Goal: Task Accomplishment & Management: Use online tool/utility

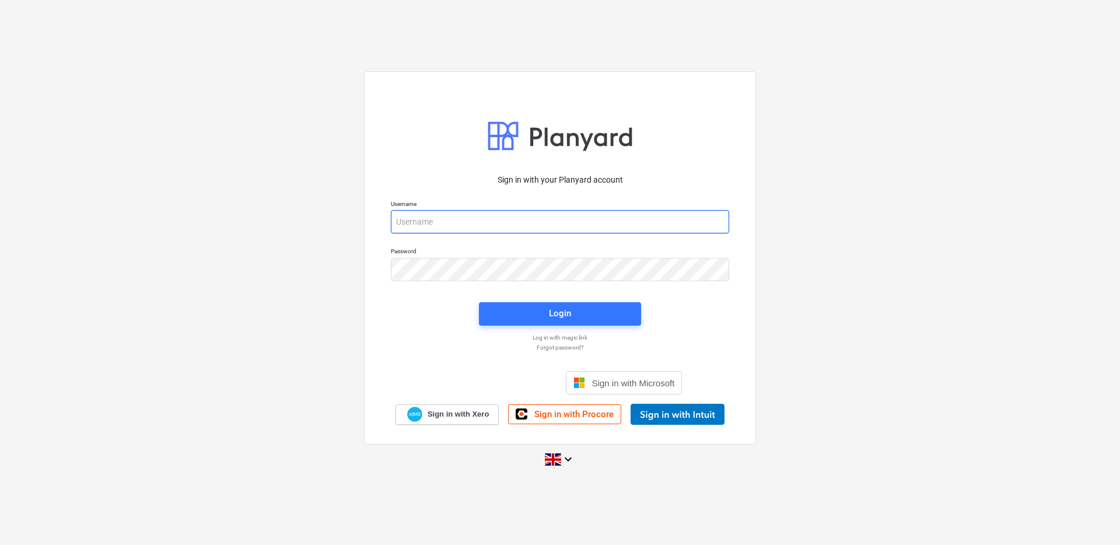
click at [526, 219] on input "email" at bounding box center [560, 221] width 338 height 23
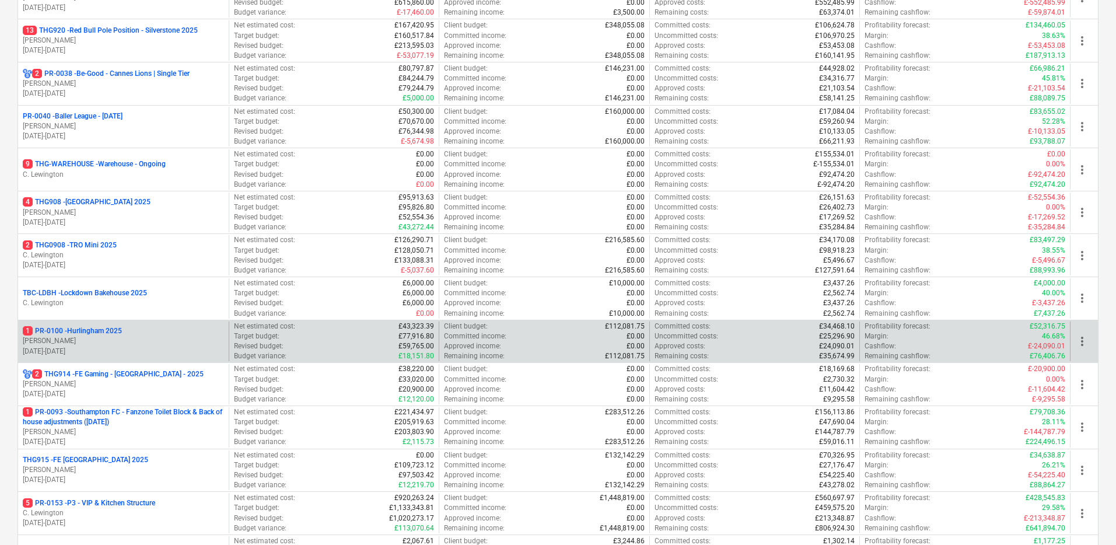
scroll to position [425, 0]
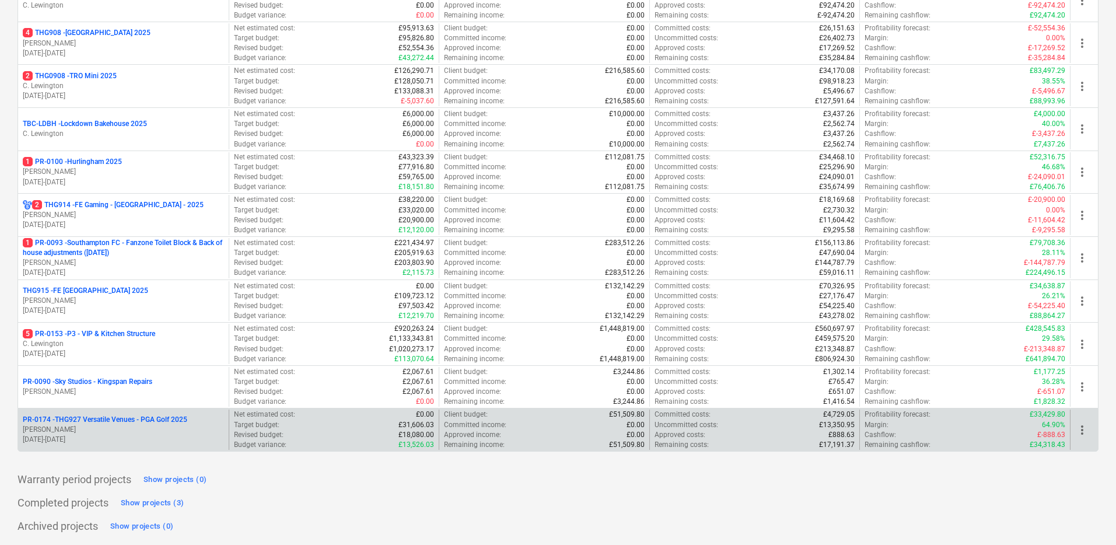
click at [97, 420] on p "PR-0174 - THG927 Versatile Venues - PGA Golf 2025" at bounding box center [105, 420] width 164 height 10
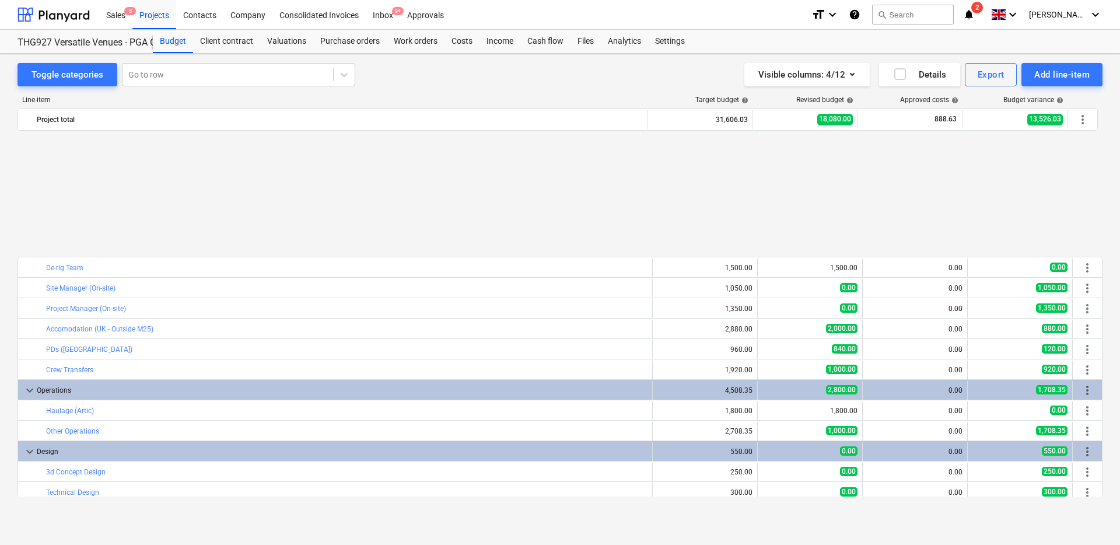
scroll to position [190, 0]
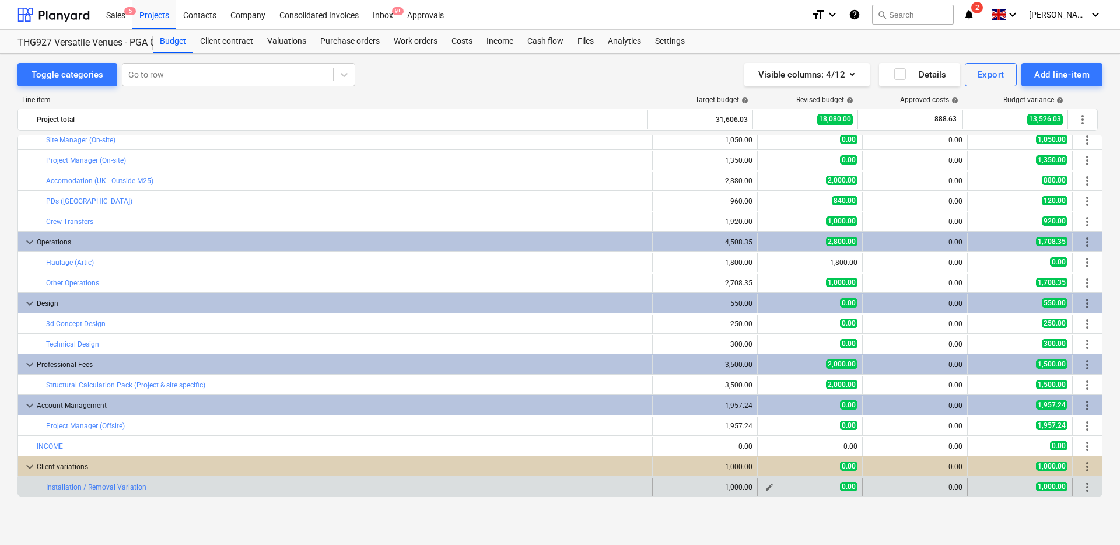
click at [766, 489] on span "edit" at bounding box center [769, 486] width 9 height 9
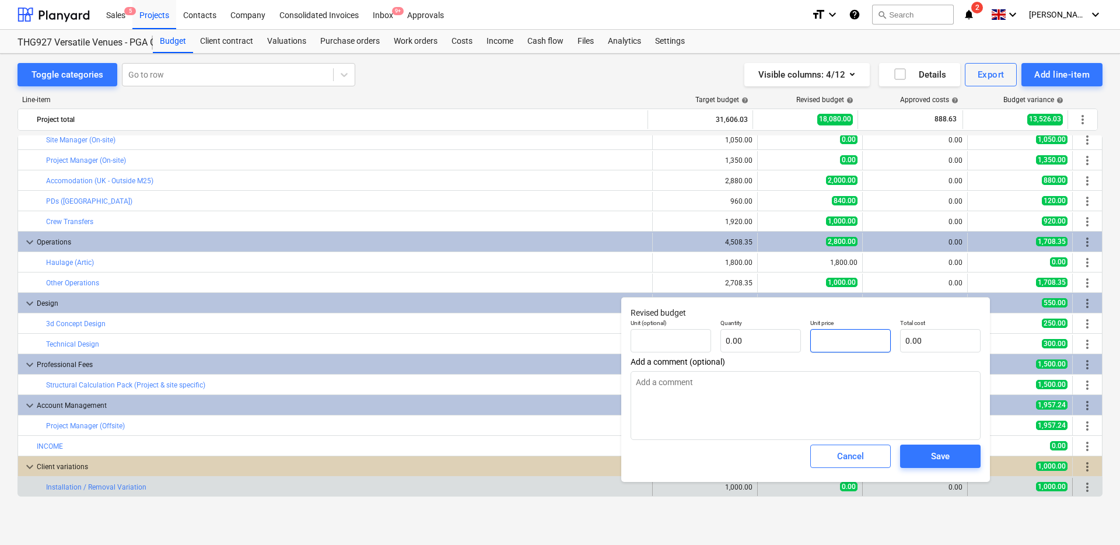
click at [867, 346] on input "text" at bounding box center [850, 340] width 80 height 23
type input "pcs"
type input "5"
type textarea "x"
type input "1.00"
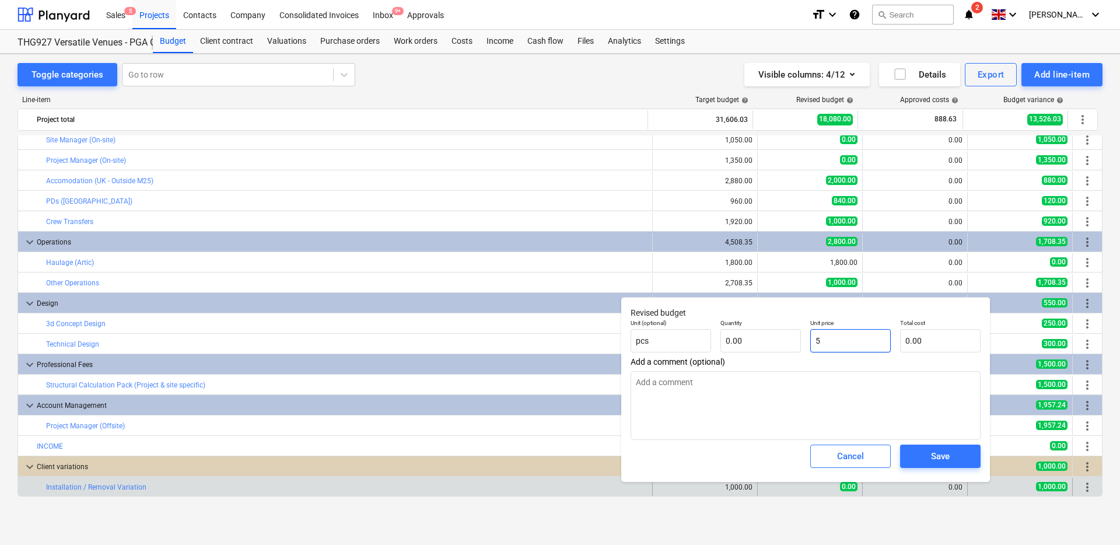
type input "5.00"
type input "50"
type textarea "x"
type input "50.00"
type input "500"
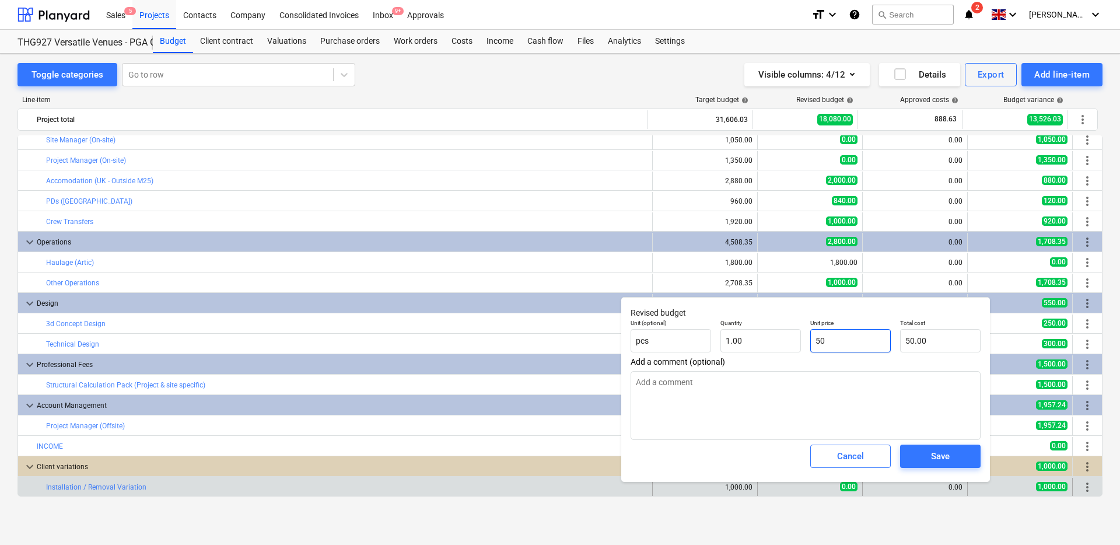
type textarea "x"
type input "500.00"
click at [931, 456] on div "Save" at bounding box center [940, 456] width 19 height 15
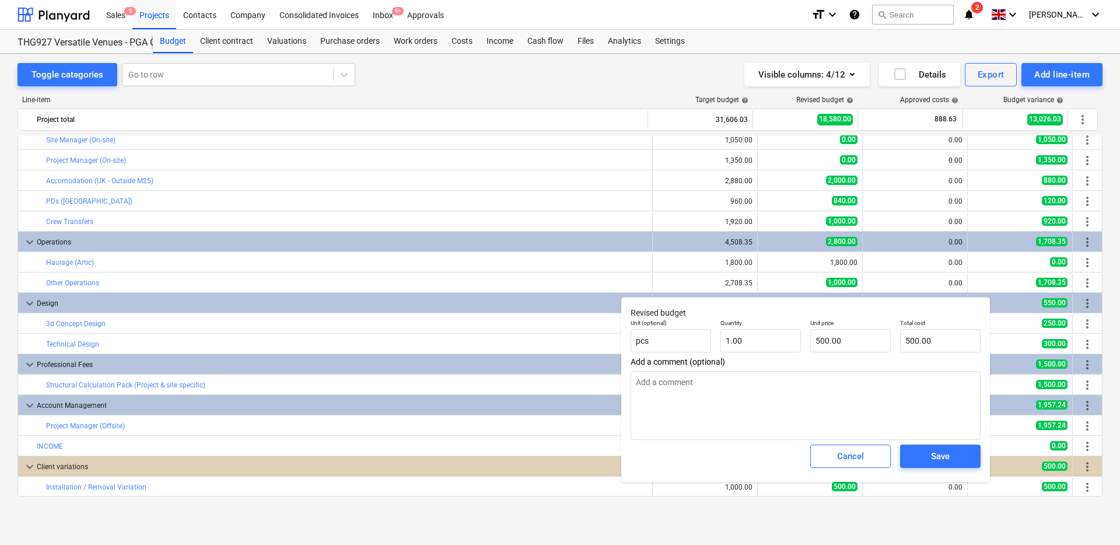
type textarea "x"
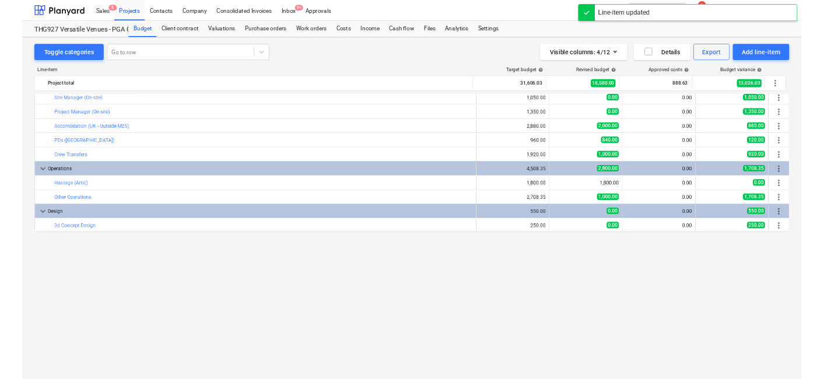
scroll to position [0, 0]
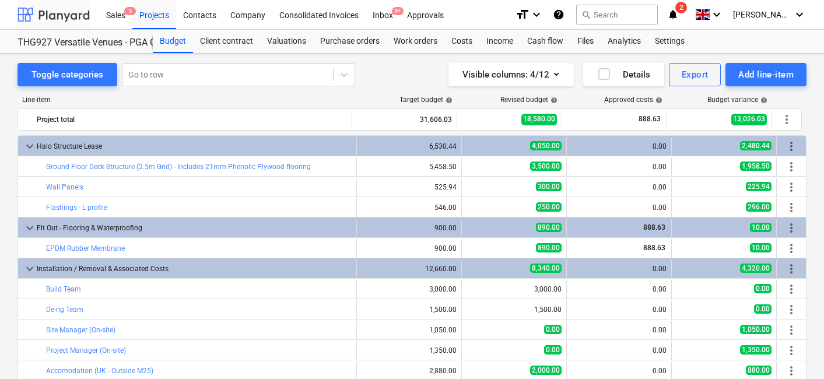
click at [58, 20] on div at bounding box center [53, 14] width 72 height 29
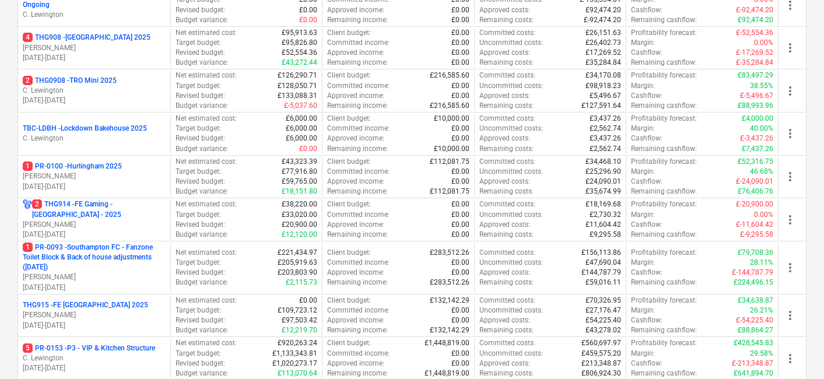
scroll to position [421, 0]
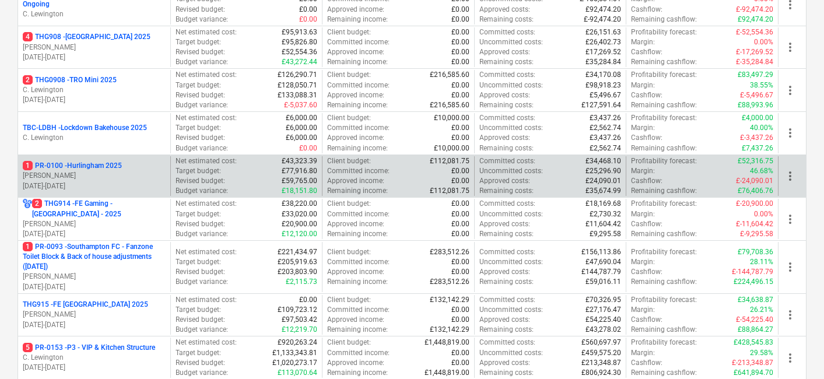
click at [96, 177] on p "[PERSON_NAME]" at bounding box center [94, 176] width 143 height 10
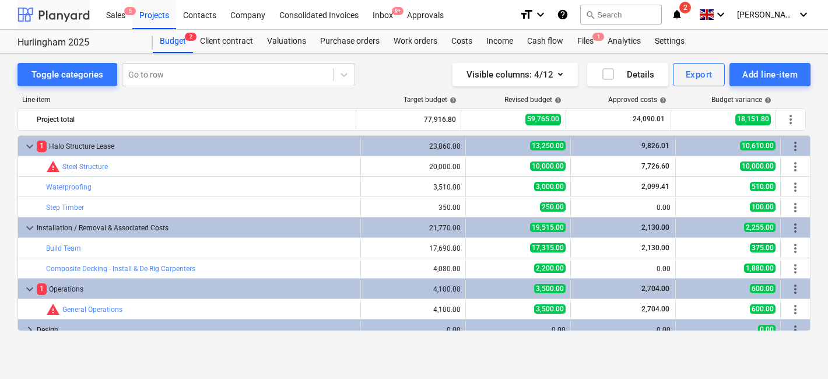
click at [72, 14] on div at bounding box center [53, 14] width 72 height 29
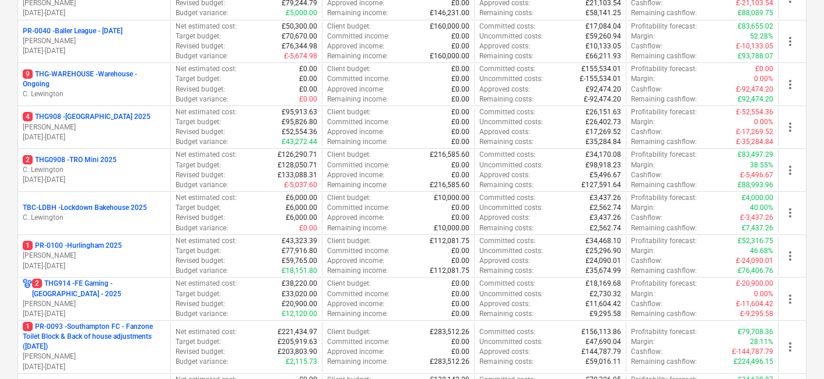
scroll to position [336, 0]
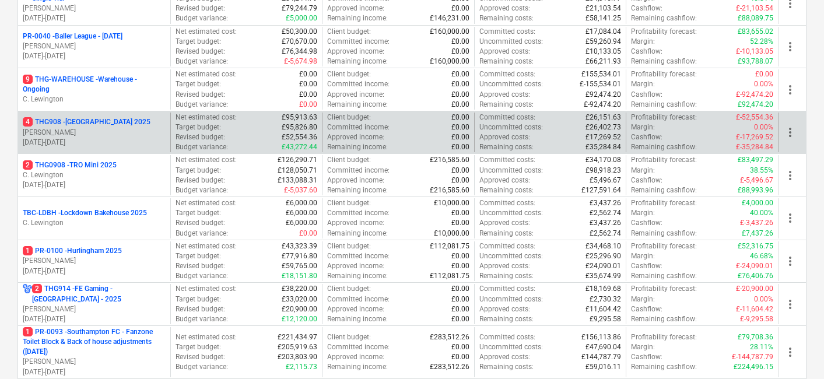
click at [121, 122] on p "4 THG908 - [GEOGRAPHIC_DATA] 2025" at bounding box center [87, 122] width 128 height 10
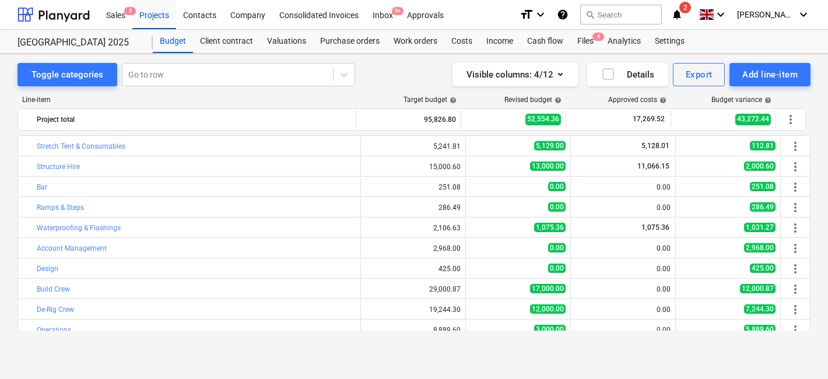
scroll to position [10, 0]
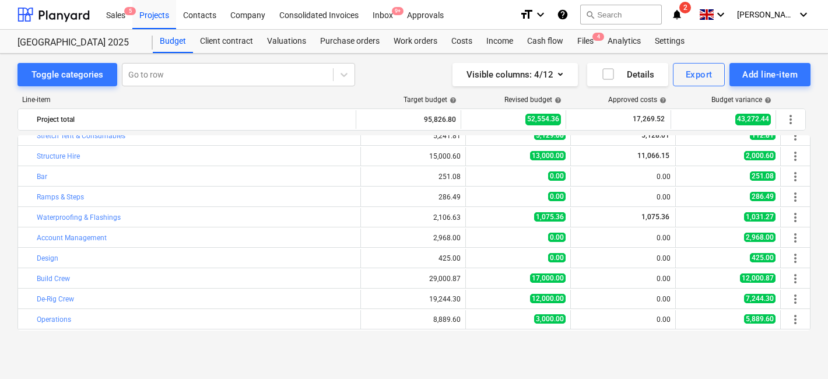
click at [402, 71] on div "Toggle categories Go to row Visible columns : 4/12 Details Export Add line-item" at bounding box center [413, 74] width 793 height 23
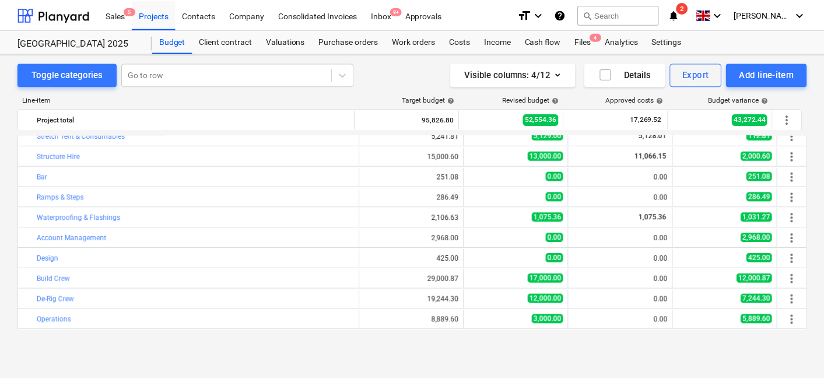
scroll to position [0, 0]
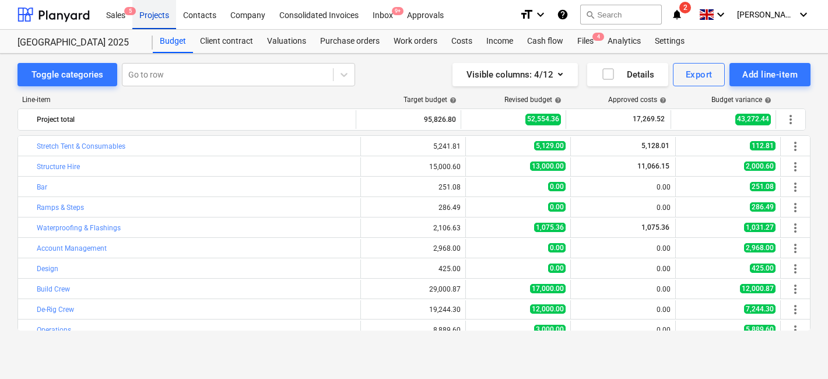
click at [156, 19] on div "Projects" at bounding box center [154, 14] width 44 height 30
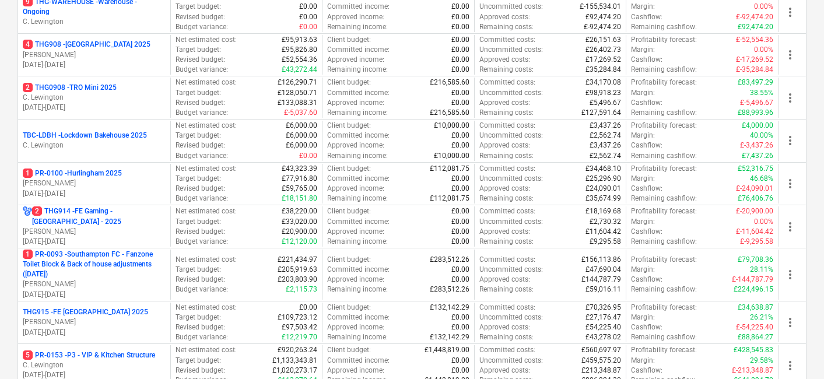
scroll to position [601, 0]
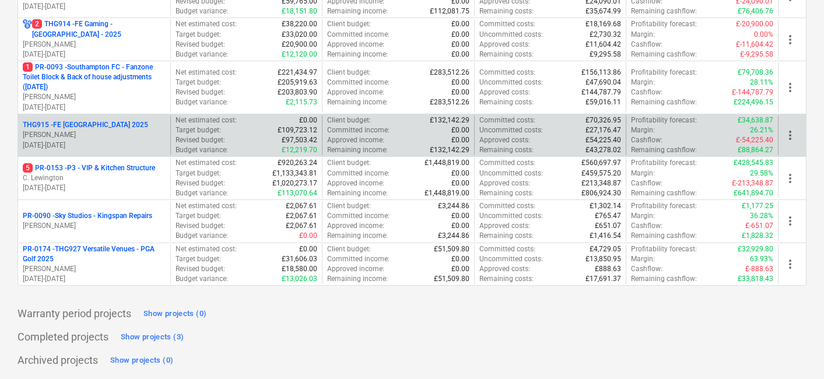
click at [102, 125] on p "THG915 - FE [GEOGRAPHIC_DATA] 2025" at bounding box center [85, 125] width 125 height 10
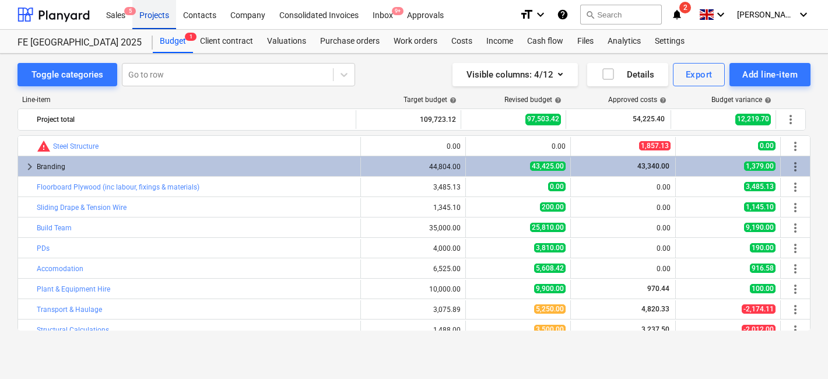
click at [152, 23] on div "Projects" at bounding box center [154, 14] width 44 height 30
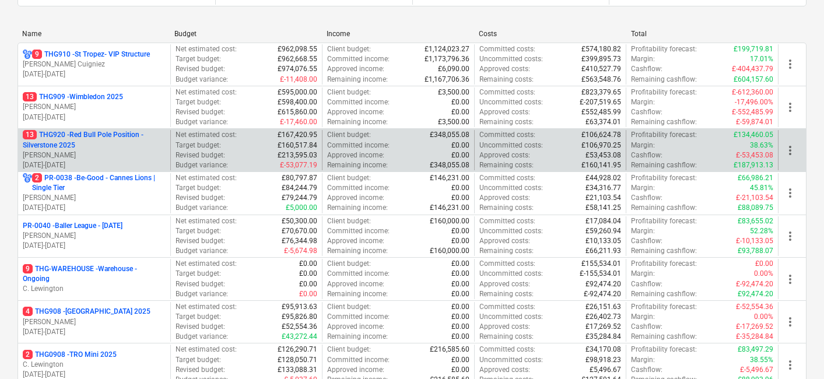
scroll to position [149, 0]
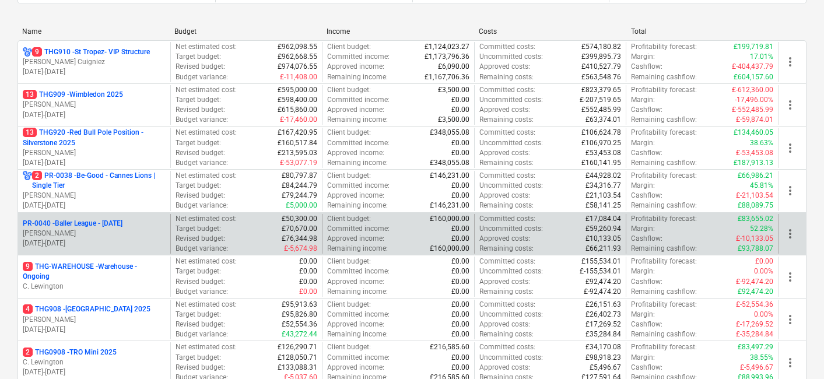
click at [72, 227] on p "PR-0040 - Baller League - [DATE]" at bounding box center [73, 224] width 100 height 10
